Goal: Task Accomplishment & Management: Manage account settings

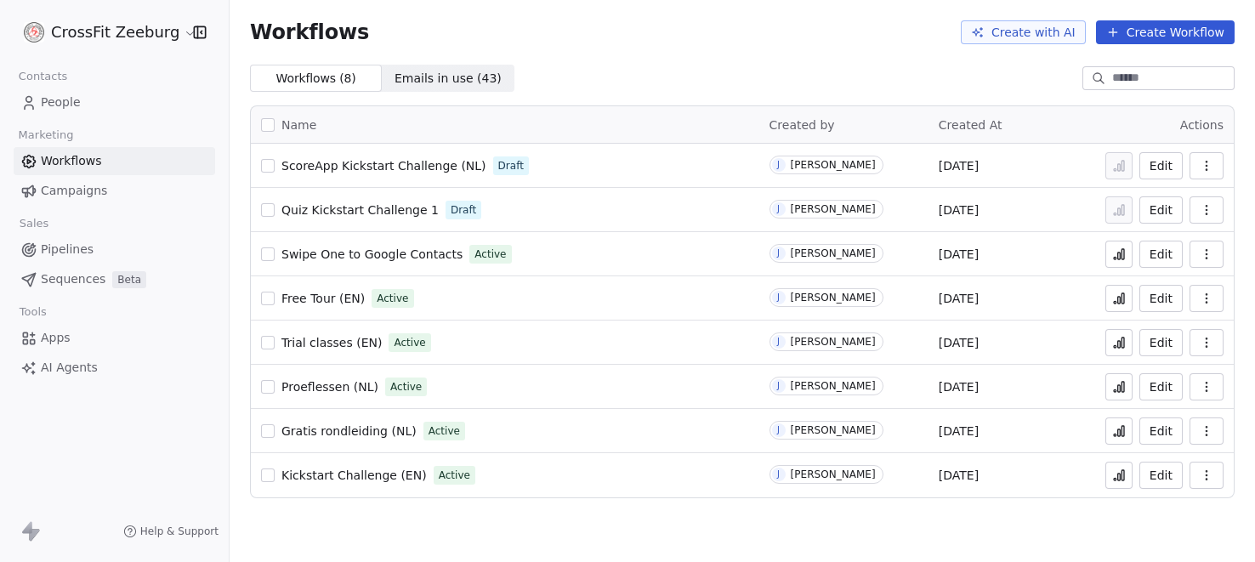
click at [68, 101] on span "People" at bounding box center [61, 102] width 40 height 18
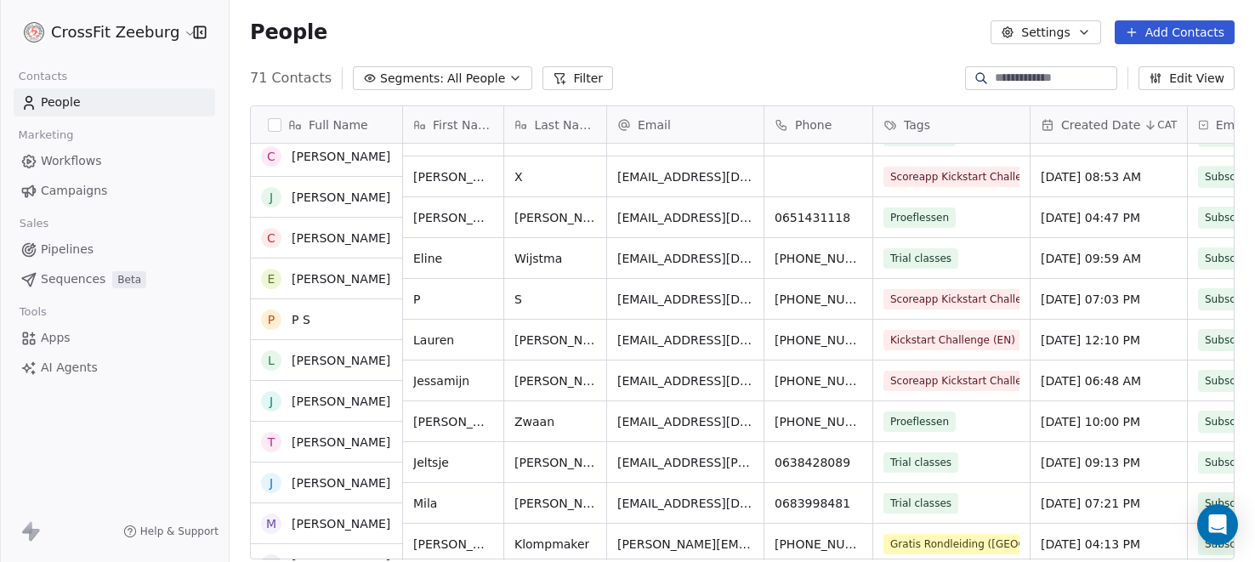
scroll to position [559, 0]
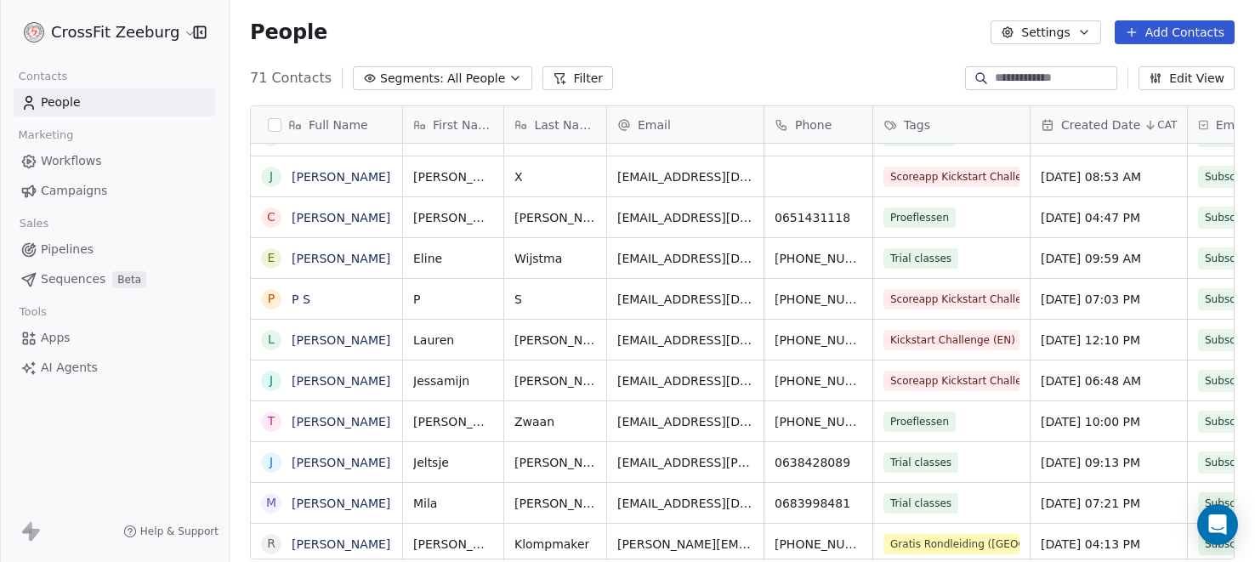
click at [1019, 351] on div "Kickstart Challenge (EN)" at bounding box center [951, 340] width 156 height 40
click at [1019, 337] on div "Kickstart Challenge (EN)" at bounding box center [951, 340] width 156 height 40
click at [343, 341] on link "Lauren Brant" at bounding box center [341, 340] width 99 height 14
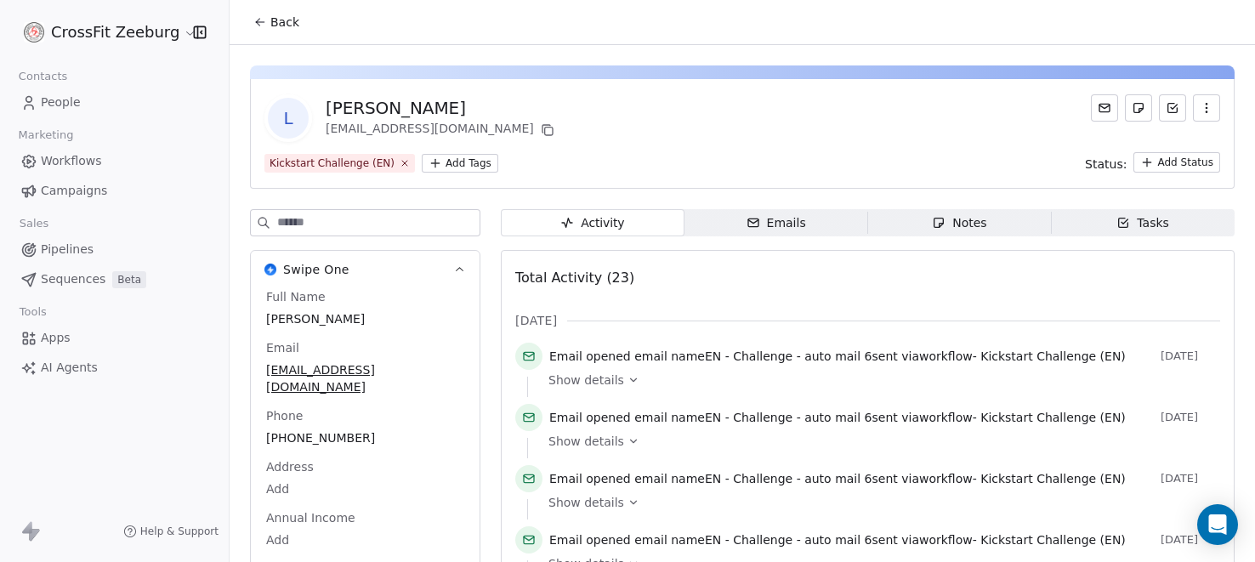
click at [452, 162] on html "CrossFit Zeeburg Contacts People Marketing Workflows Campaigns Sales Pipelines …" at bounding box center [627, 281] width 1255 height 562
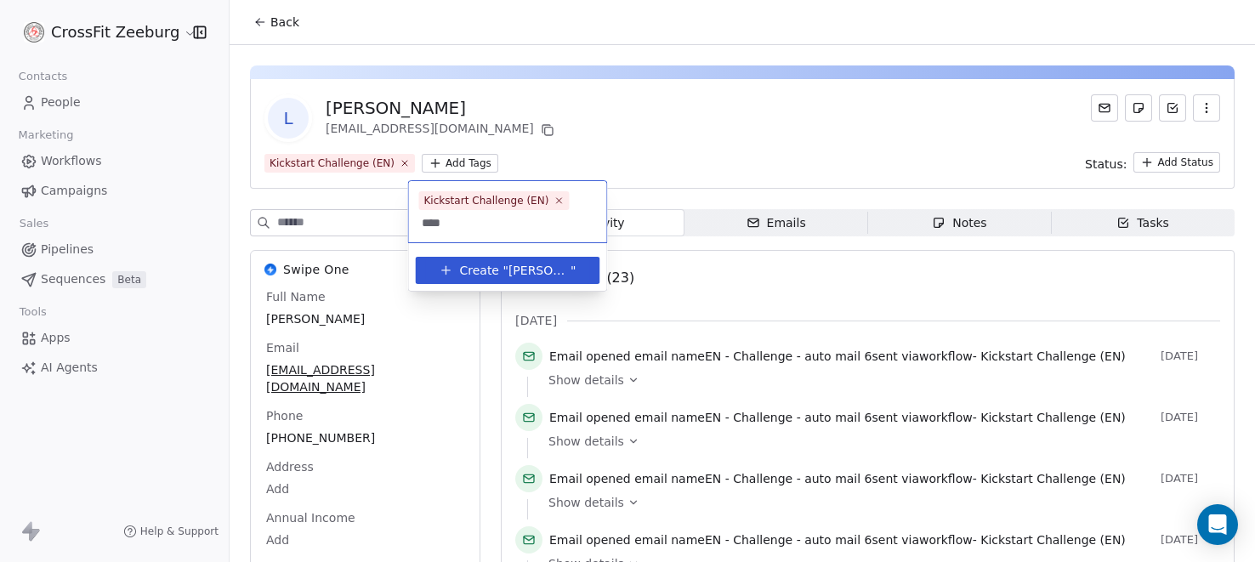
type input "****"
click at [487, 270] on span "Create "" at bounding box center [483, 270] width 48 height 18
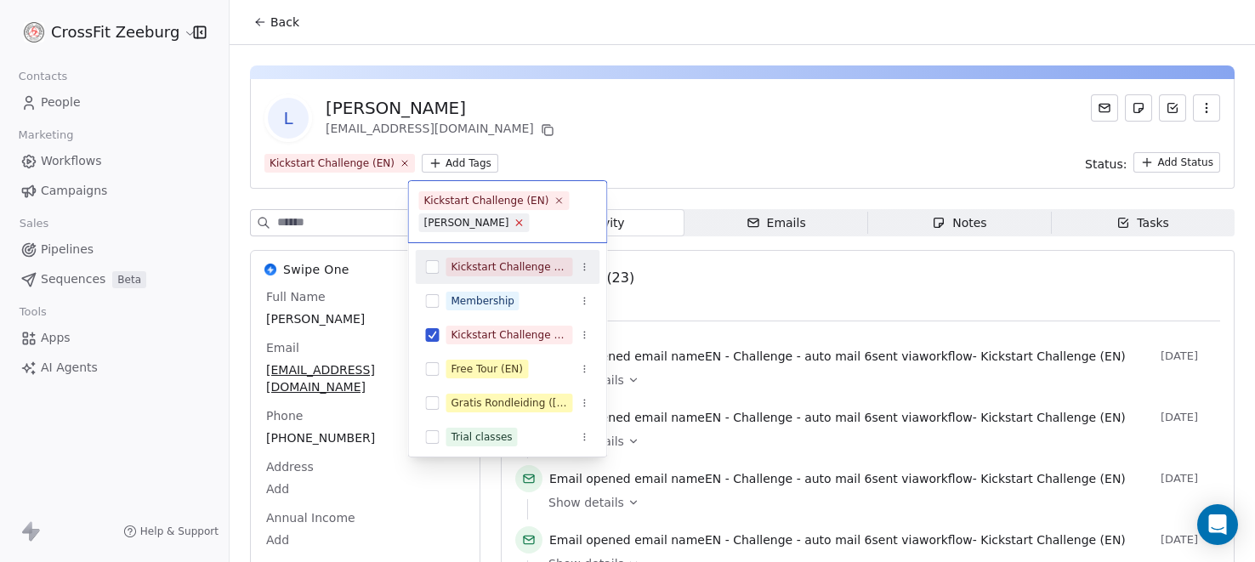
click at [513, 224] on icon at bounding box center [518, 222] width 11 height 11
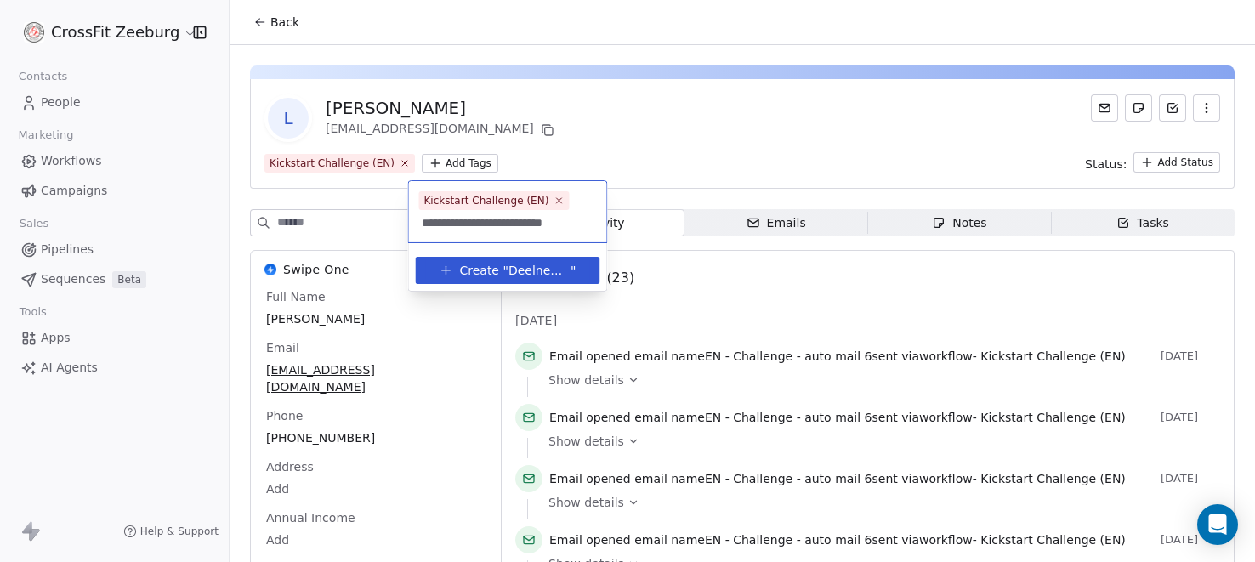
type input "**********"
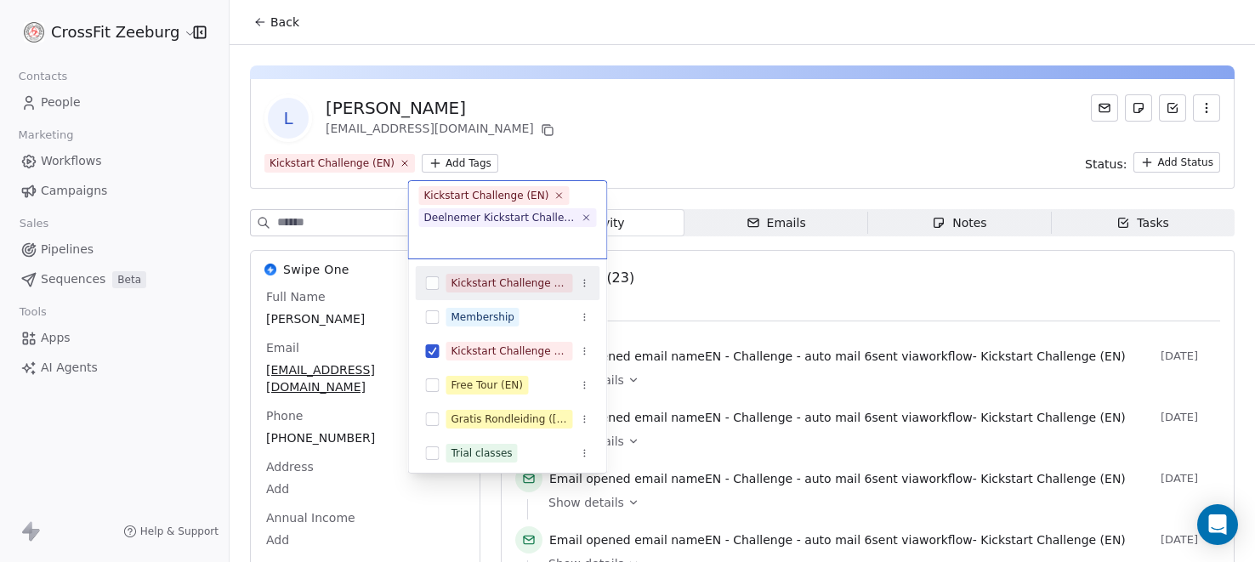
click at [660, 133] on html "CrossFit Zeeburg Contacts People Marketing Workflows Campaigns Sales Pipelines …" at bounding box center [627, 281] width 1255 height 562
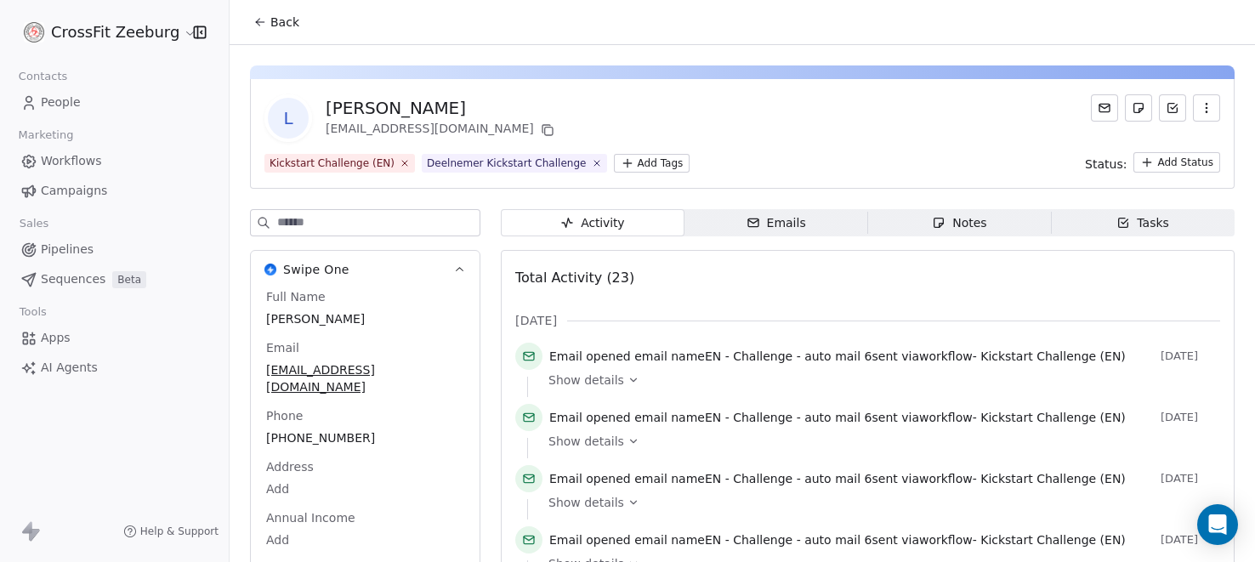
click at [279, 20] on span "Back" at bounding box center [284, 22] width 29 height 17
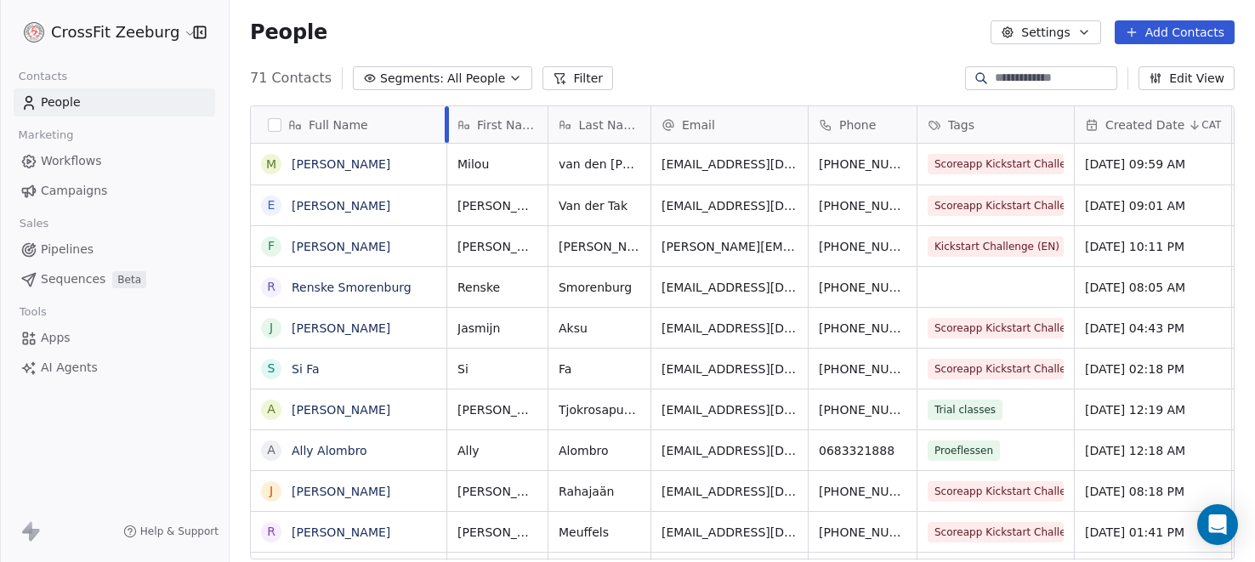
drag, startPoint x: 404, startPoint y: 129, endPoint x: 448, endPoint y: 123, distance: 44.6
click at [448, 123] on div at bounding box center [447, 124] width 4 height 37
click at [82, 152] on span "Workflows" at bounding box center [71, 161] width 61 height 18
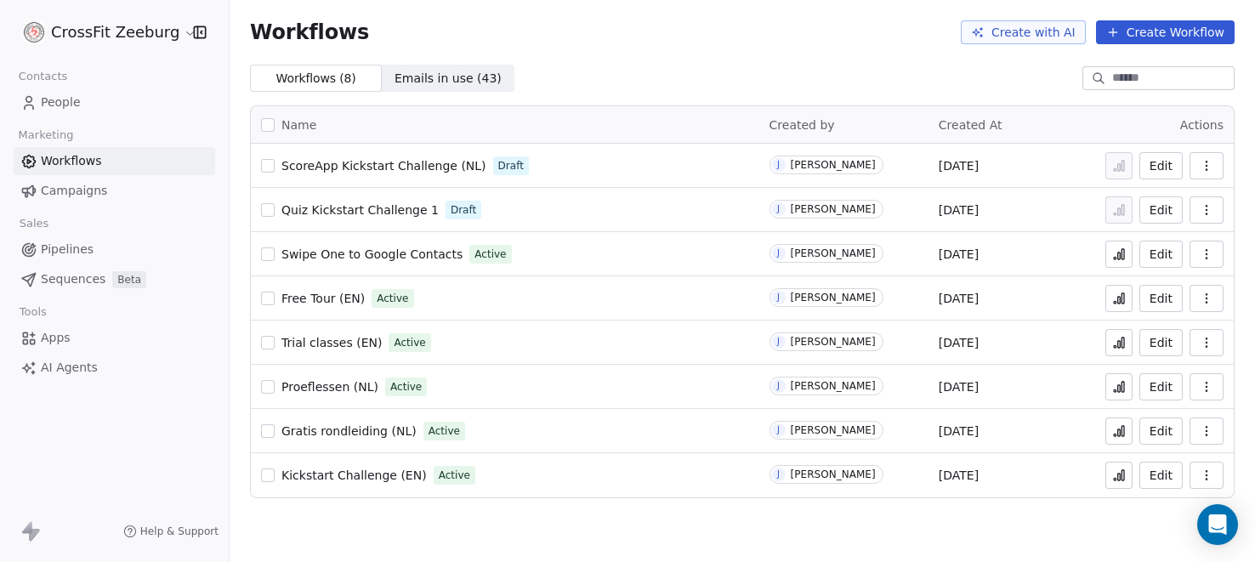
click at [368, 162] on span "ScoreApp Kickstart Challenge (NL)" at bounding box center [383, 166] width 205 height 14
click at [351, 169] on span "ScoreApp Kickstart Challenge (NL)" at bounding box center [383, 166] width 205 height 14
click at [366, 163] on span "ScoreApp Kickstart Challenge (NL)" at bounding box center [383, 166] width 205 height 14
click at [345, 162] on span "ScoreApp Kickstart Challenge (NL)" at bounding box center [383, 166] width 205 height 14
click at [385, 164] on span "ScoreApp Kickstart Challenge (NL)" at bounding box center [383, 166] width 205 height 14
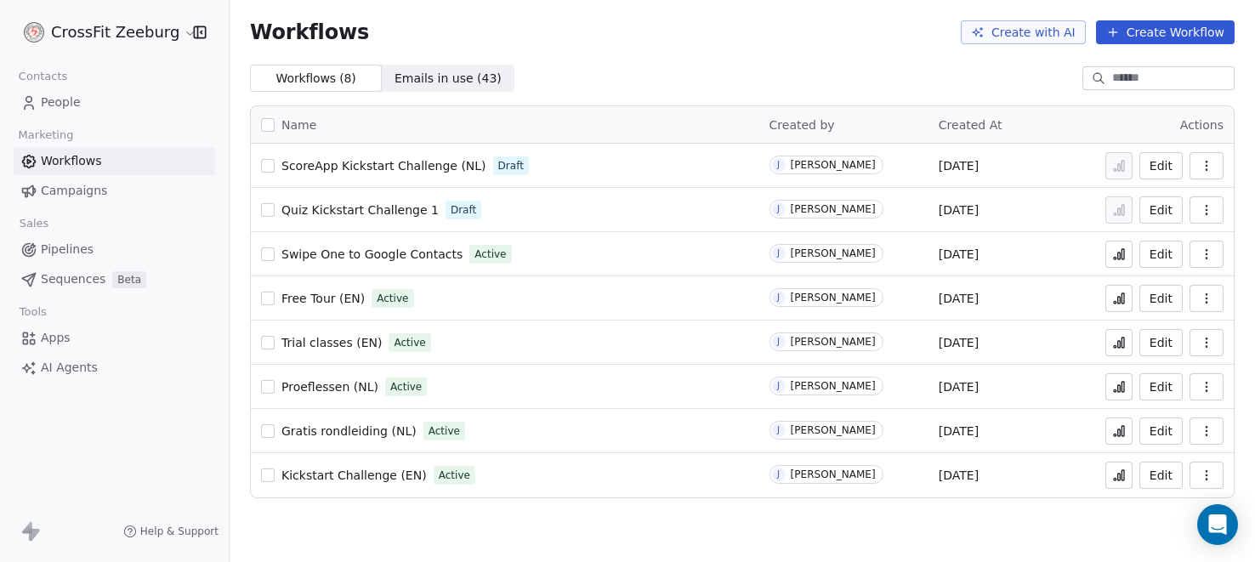
click at [1168, 166] on button "Edit" at bounding box center [1160, 165] width 43 height 27
click at [1203, 164] on icon "button" at bounding box center [1206, 166] width 14 height 14
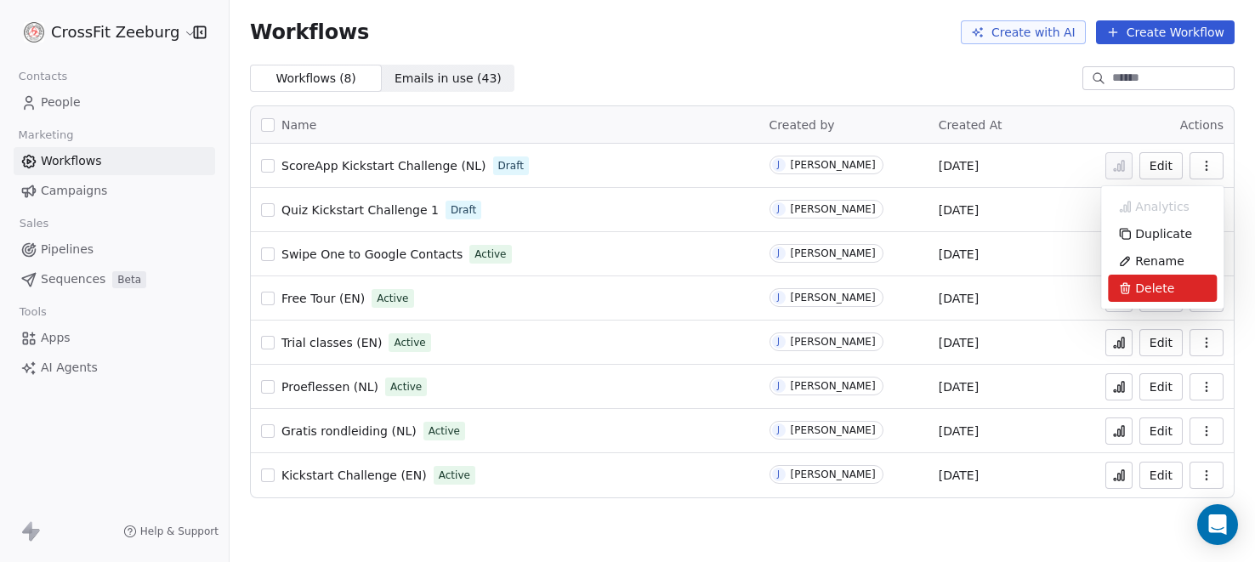
click at [1154, 292] on span "Delete" at bounding box center [1154, 288] width 39 height 17
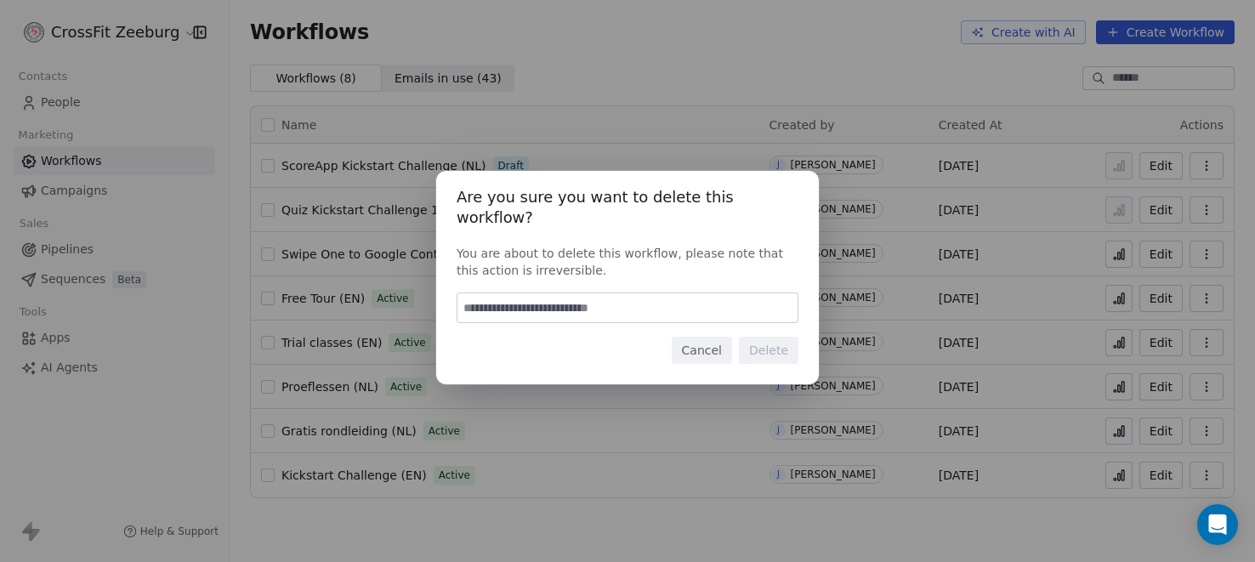
click at [614, 296] on input at bounding box center [627, 307] width 340 height 29
type input "******"
click at [762, 339] on button "Delete" at bounding box center [768, 350] width 59 height 27
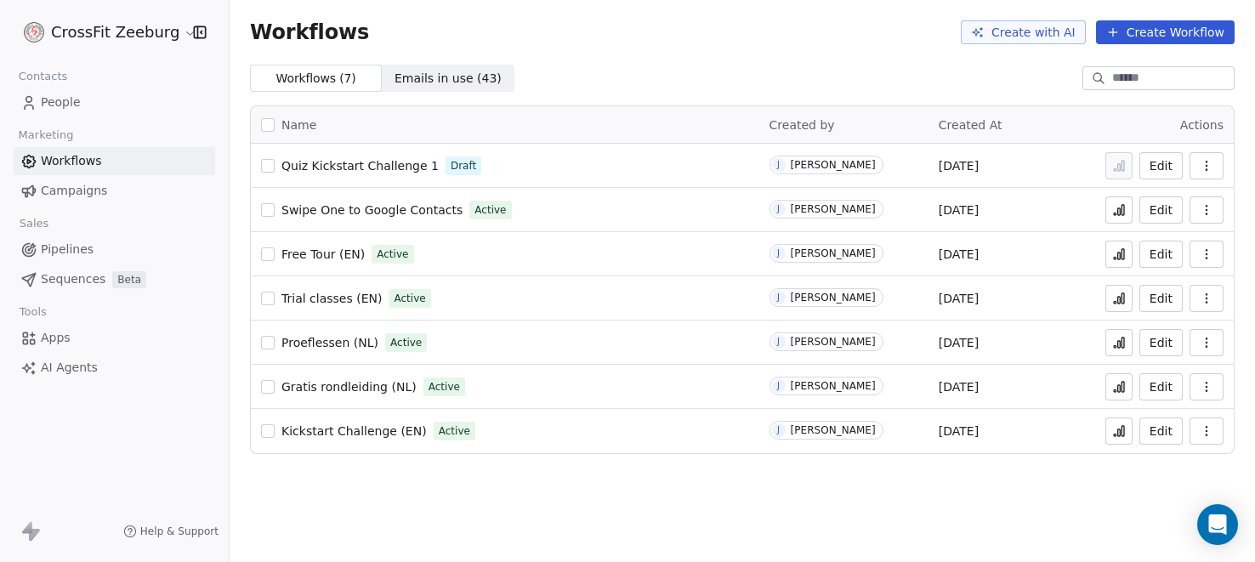
click at [1196, 33] on button "Create Workflow" at bounding box center [1165, 32] width 139 height 24
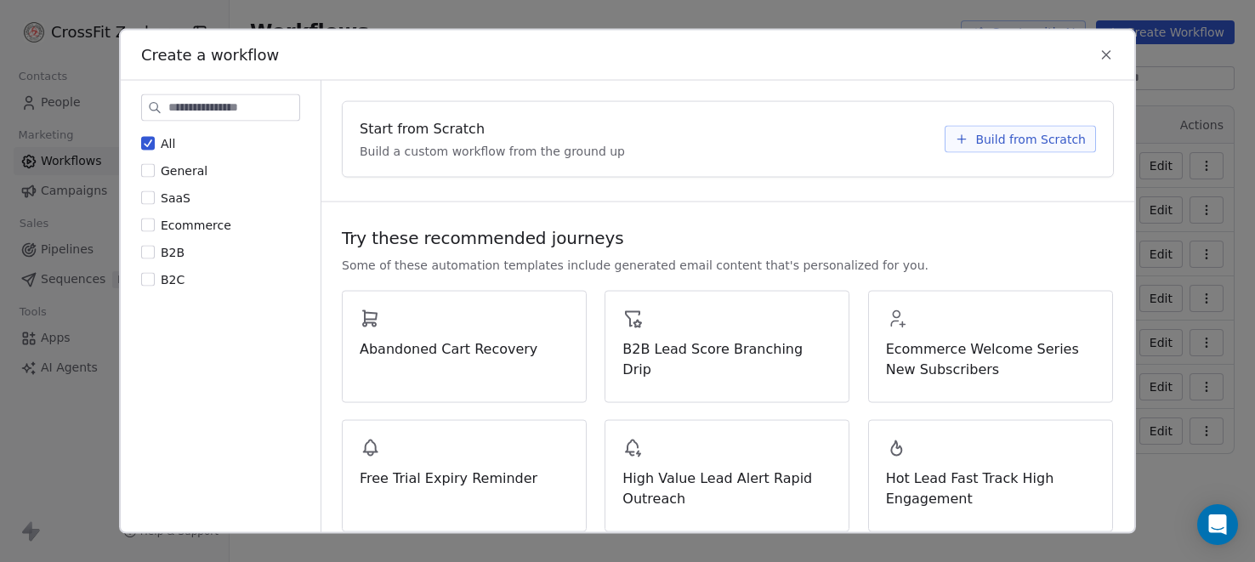
click at [450, 139] on div "Start from Scratch Build a custom workflow from the ground up" at bounding box center [647, 138] width 575 height 41
click at [1054, 143] on span "Build from Scratch" at bounding box center [1030, 138] width 110 height 17
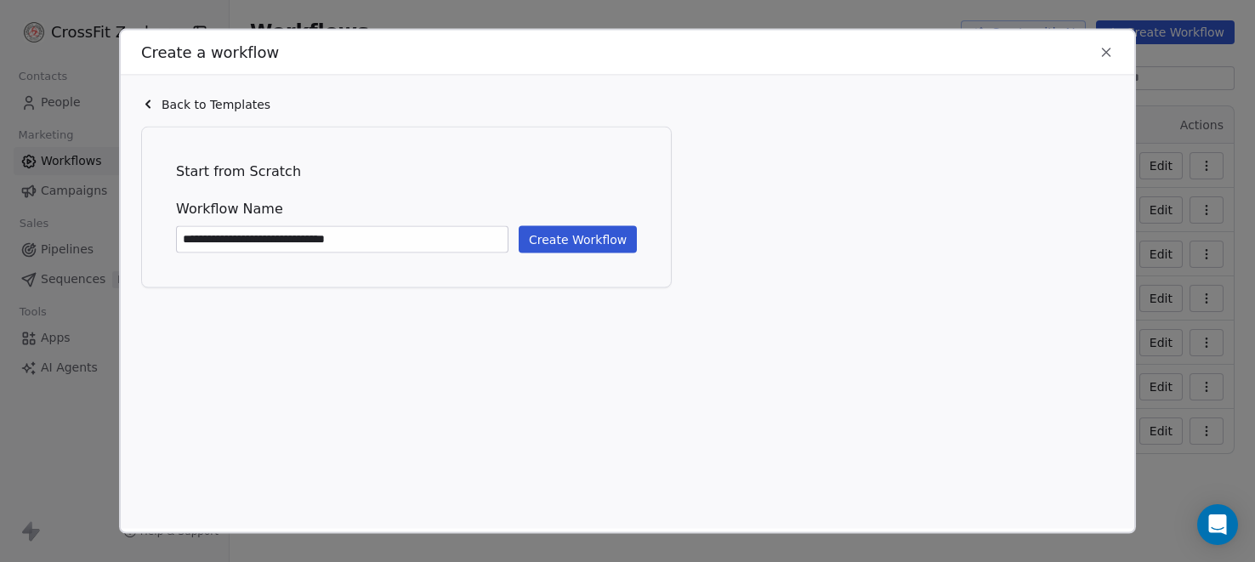
type input "**********"
click at [580, 246] on button "Create Workflow" at bounding box center [577, 238] width 118 height 27
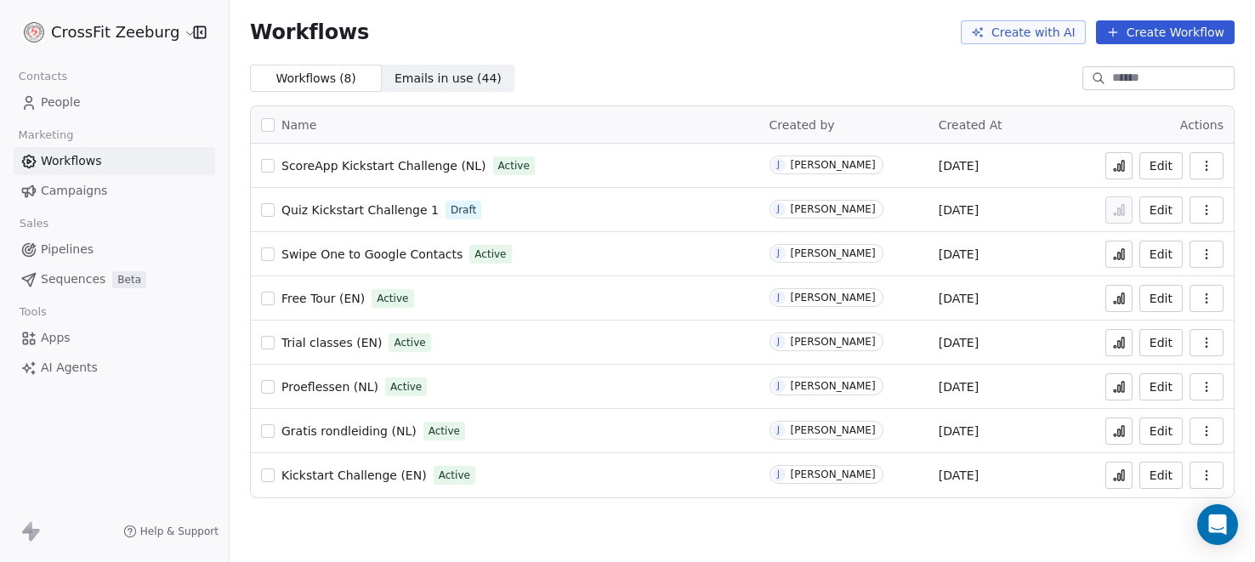
click at [58, 105] on span "People" at bounding box center [61, 102] width 40 height 18
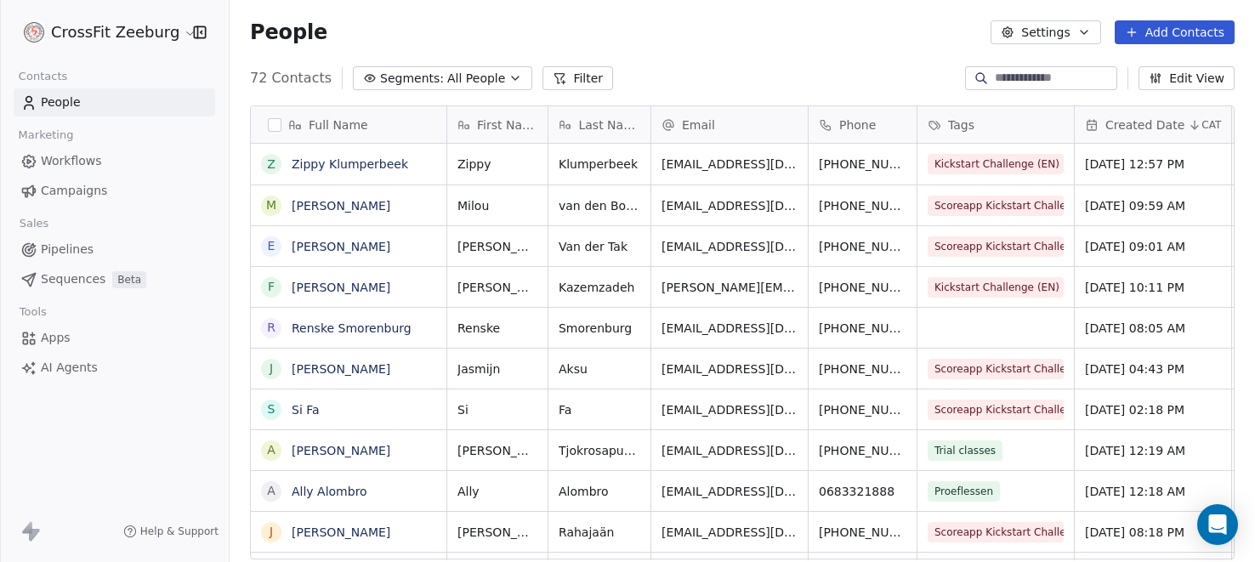
scroll to position [494, 1025]
click at [1017, 84] on input at bounding box center [1053, 78] width 119 height 17
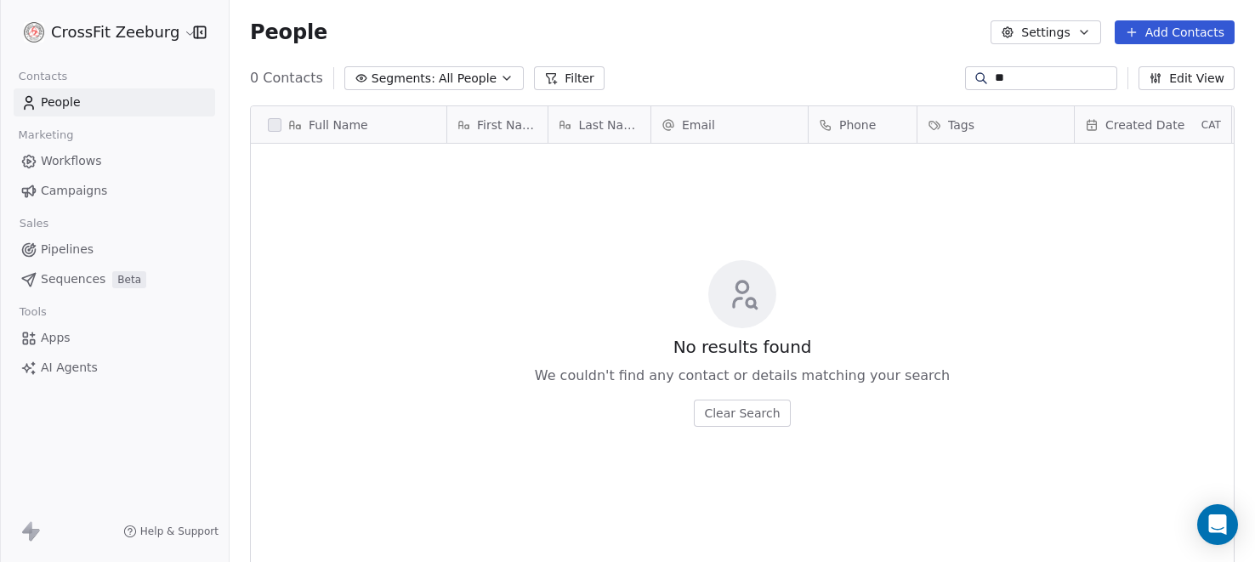
type input "*"
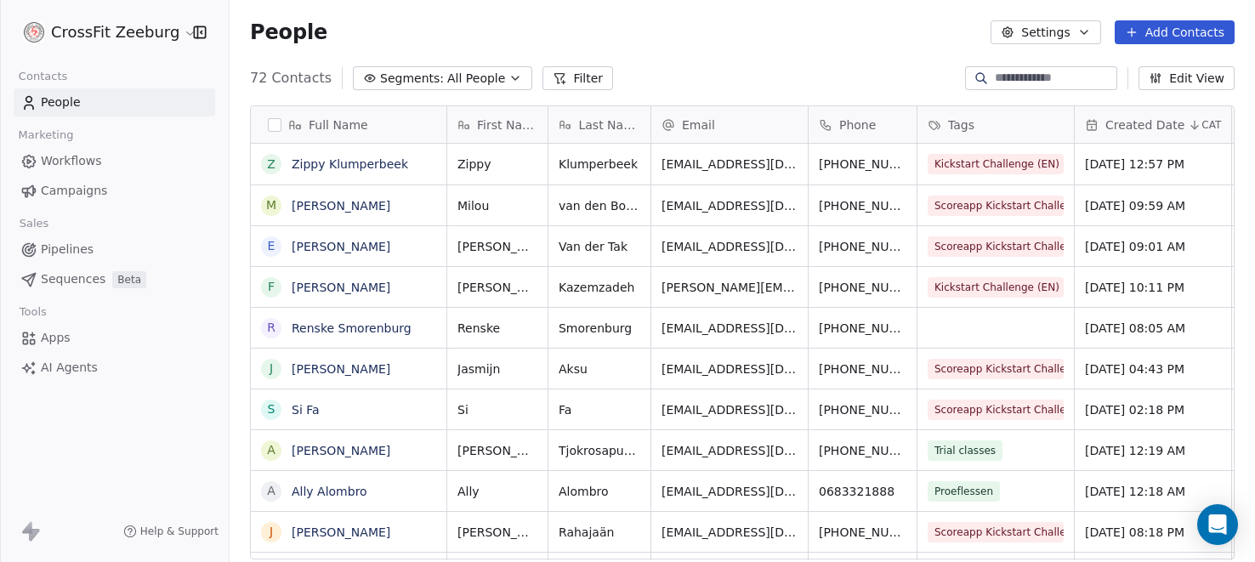
click at [86, 97] on link "People" at bounding box center [114, 102] width 201 height 28
click at [71, 159] on span "Workflows" at bounding box center [71, 161] width 61 height 18
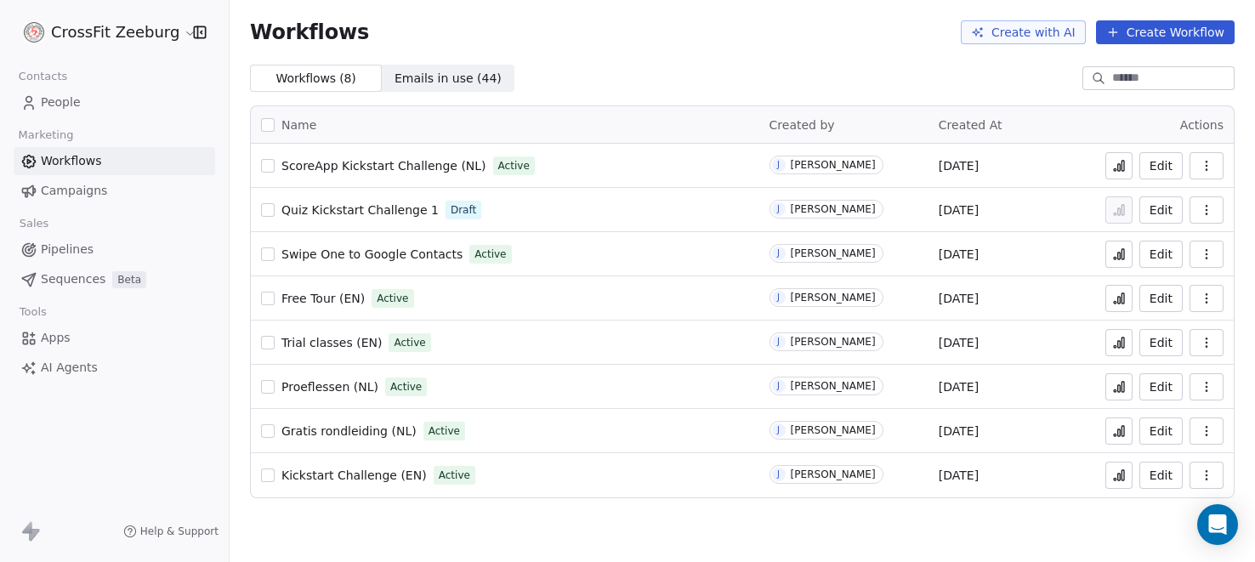
click at [411, 161] on span "ScoreApp Kickstart Challenge (NL)" at bounding box center [383, 166] width 205 height 14
